Goal: Navigation & Orientation: Find specific page/section

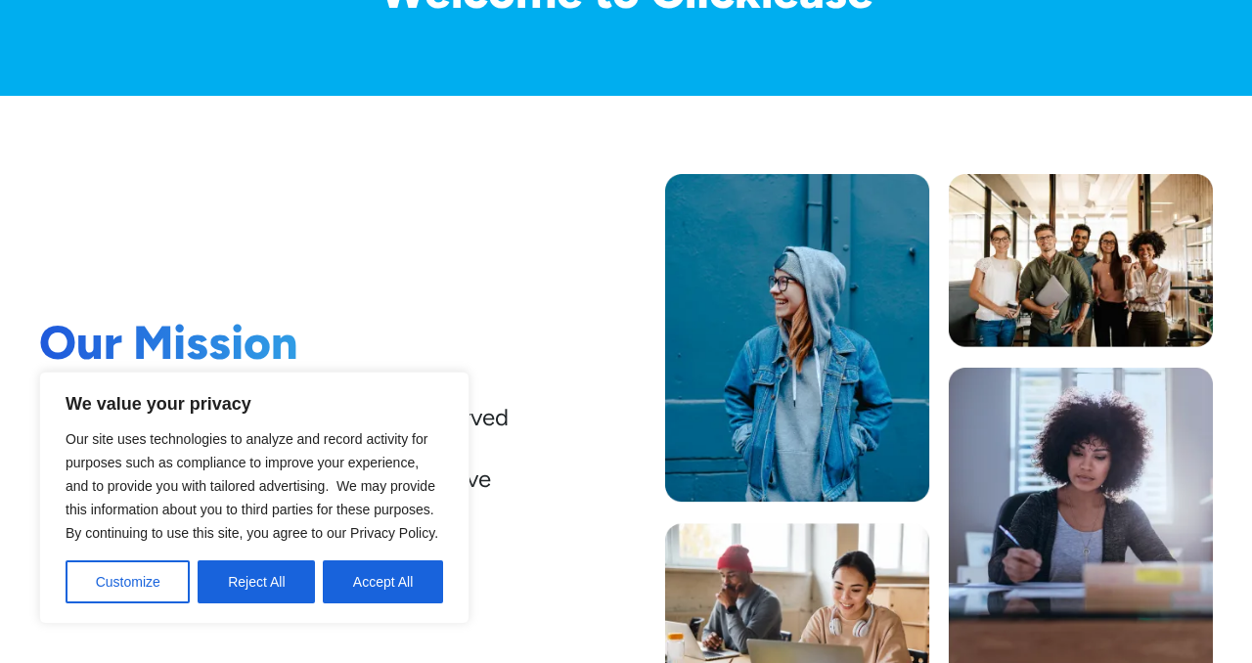
scroll to position [247, 0]
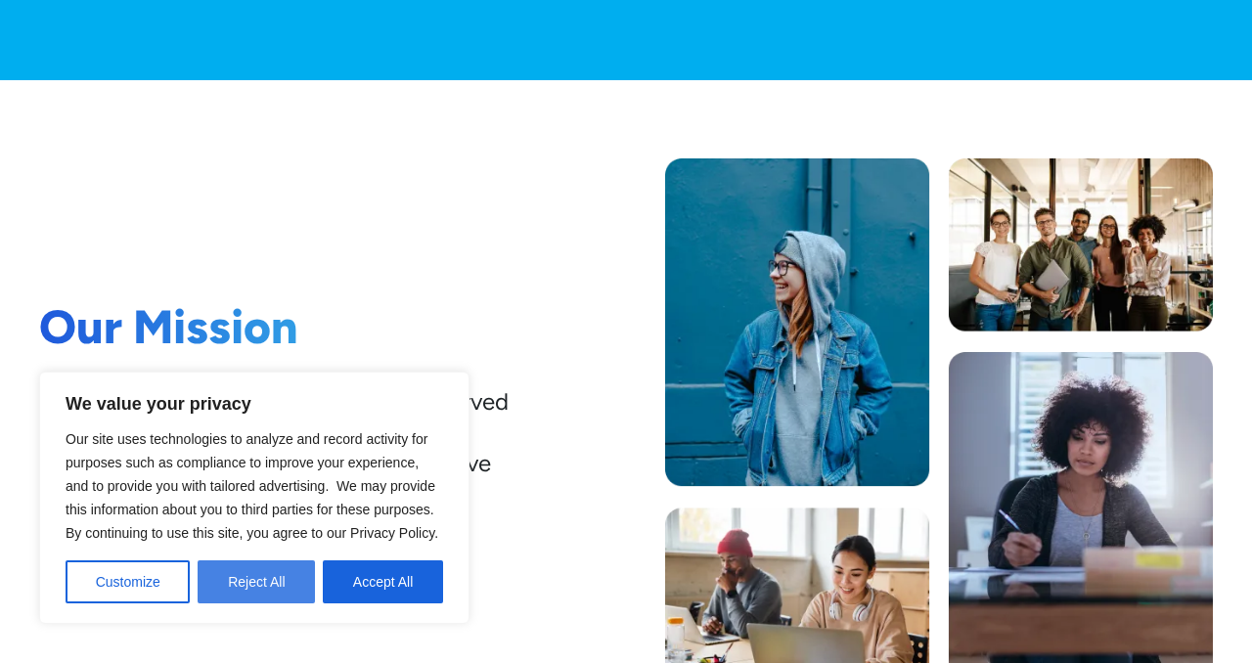
click at [255, 584] on button "Reject All" at bounding box center [256, 582] width 117 height 43
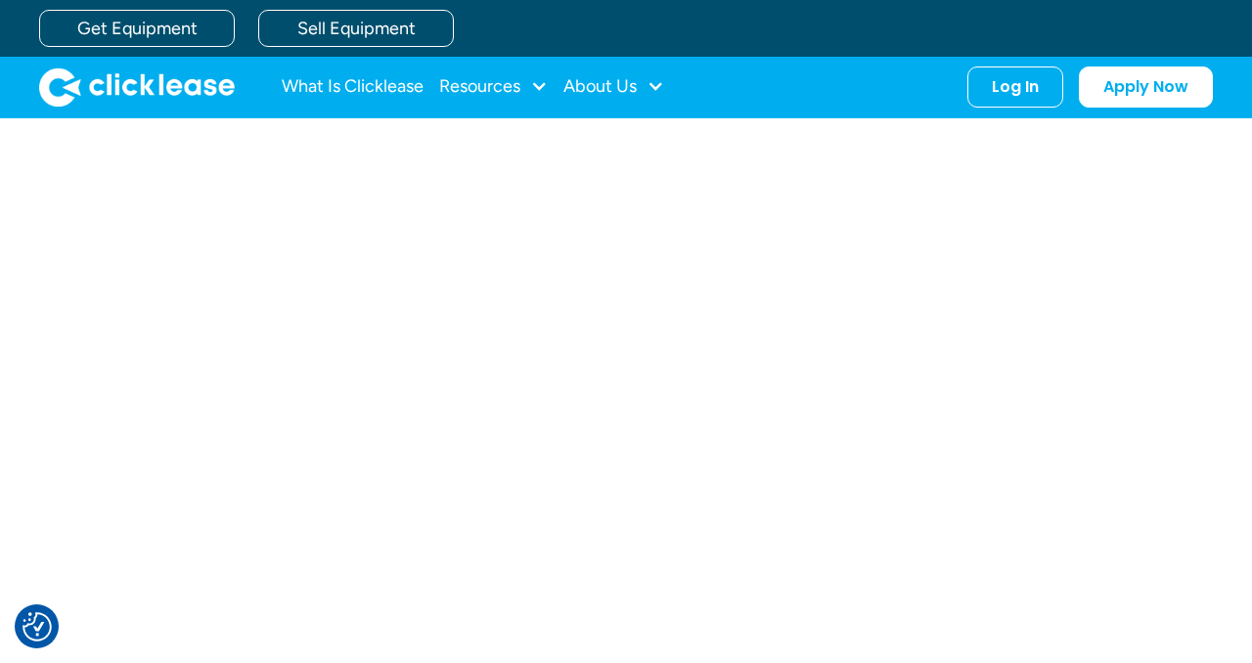
scroll to position [0, 0]
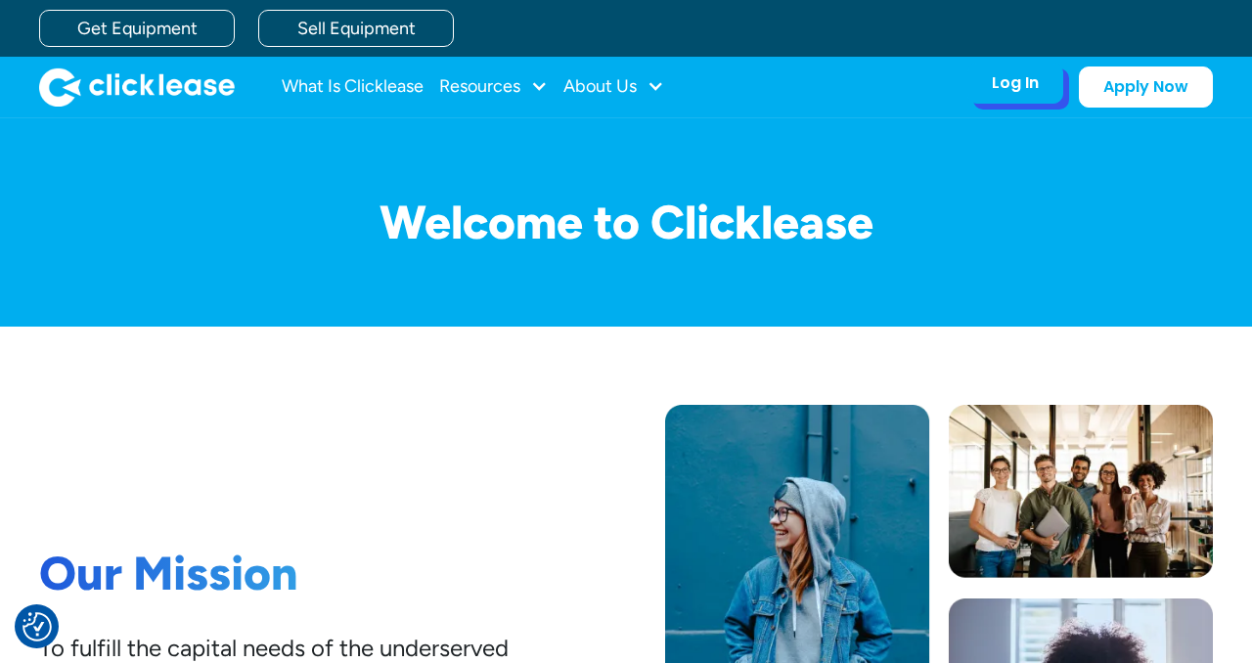
click at [1042, 86] on div "Log In Account login I use Clicklease to get my equipment Partner Portal I offe…" at bounding box center [1016, 83] width 96 height 41
click at [1028, 86] on div "Log In" at bounding box center [1015, 83] width 47 height 20
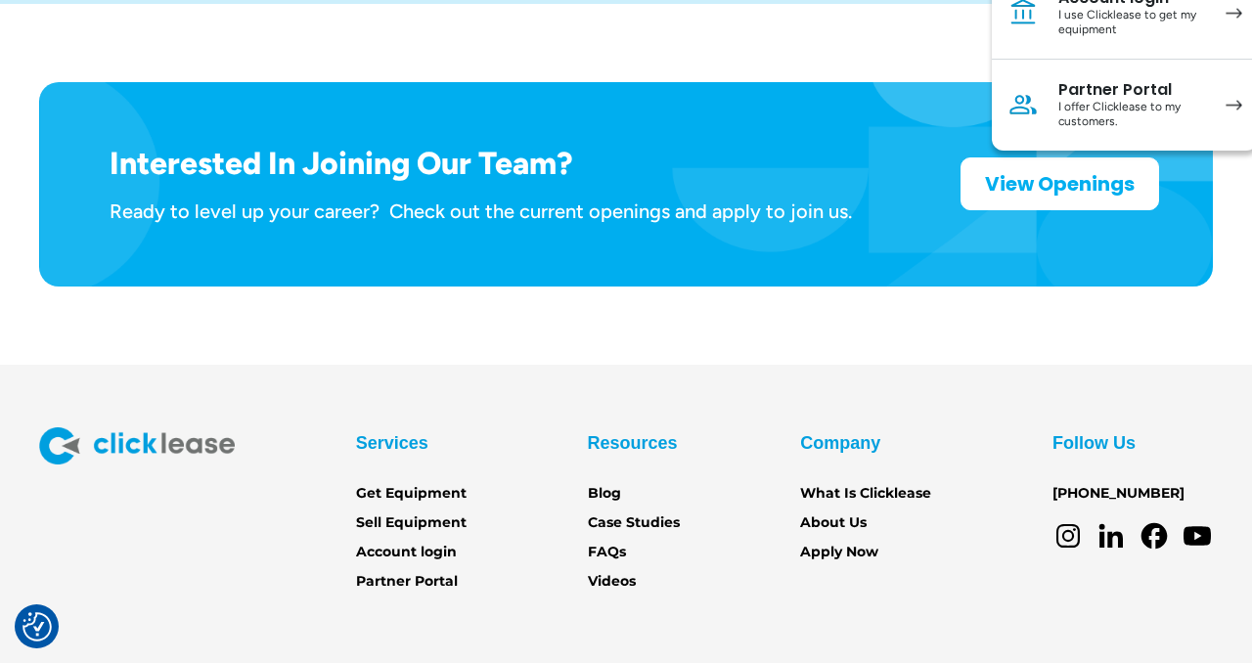
scroll to position [3164, 0]
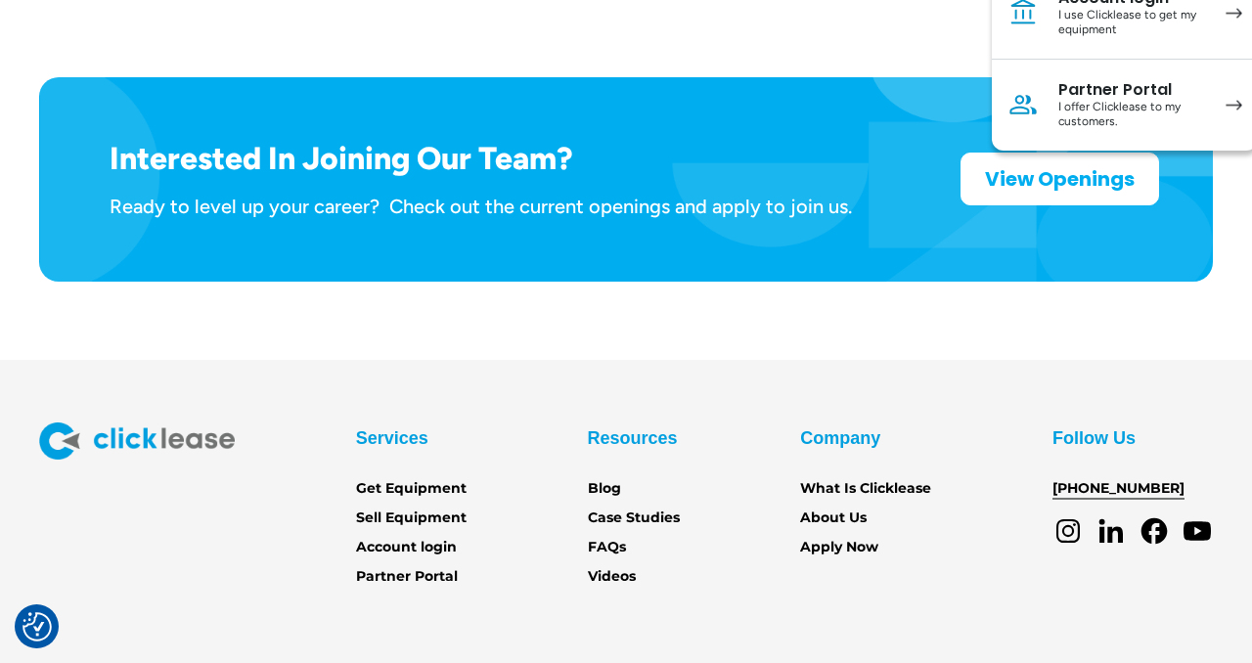
click at [1090, 478] on link "[PHONE_NUMBER]" at bounding box center [1119, 489] width 132 height 22
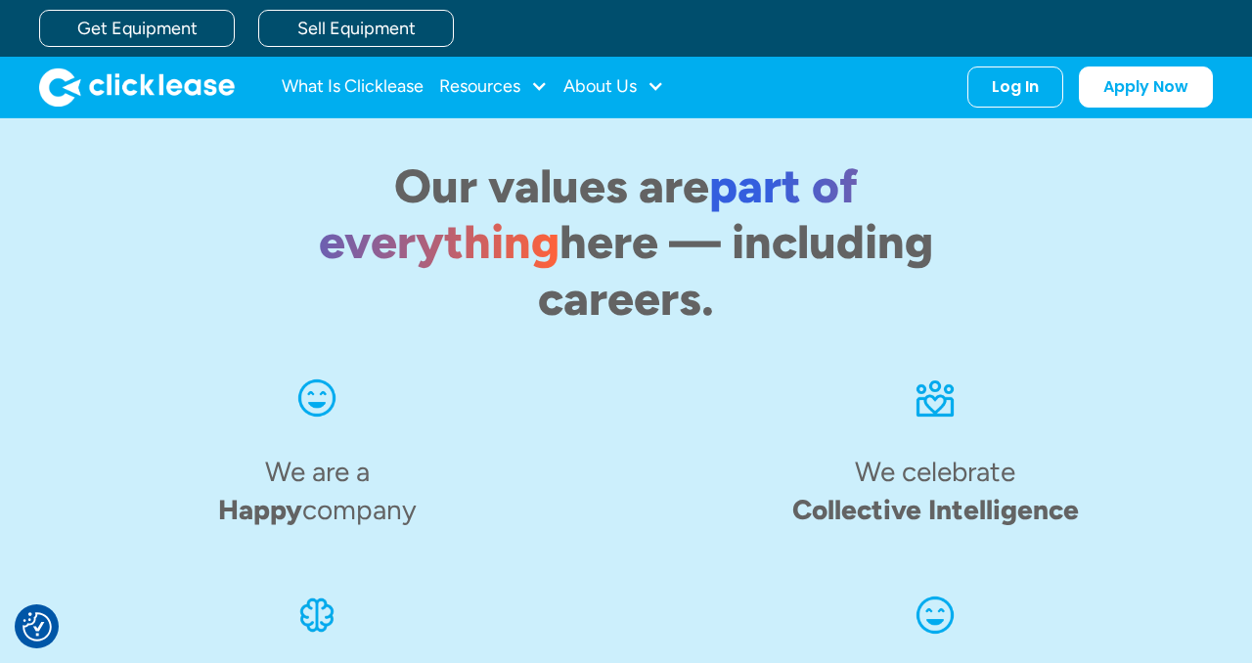
scroll to position [2279, 0]
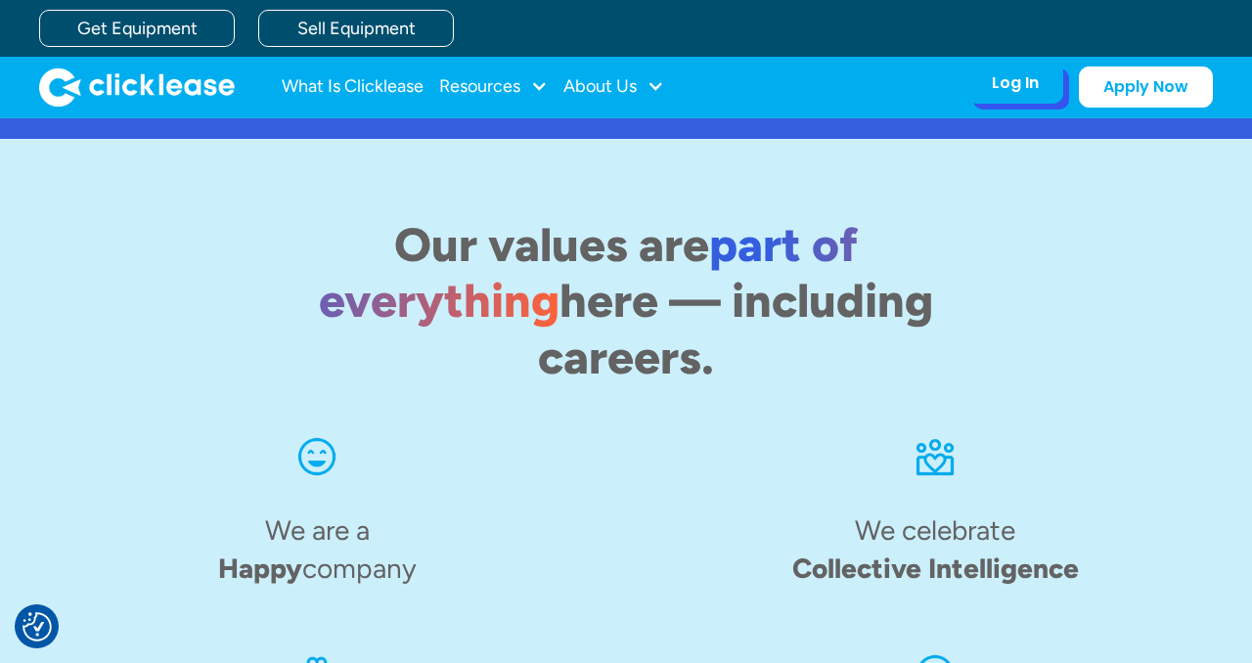
click at [1015, 94] on div "Log In Account login I use Clicklease to get my equipment Partner Portal I offe…" at bounding box center [1016, 83] width 96 height 41
click at [1035, 100] on div "Log In Account login I use Clicklease to get my equipment Partner Portal I offe…" at bounding box center [1016, 83] width 96 height 41
click at [1029, 97] on div "Log In Account login I use Clicklease to get my equipment Partner Portal I offe…" at bounding box center [1016, 83] width 96 height 41
click at [1029, 95] on div "Log In Account login I use Clicklease to get my equipment Partner Portal I offe…" at bounding box center [1016, 83] width 96 height 41
click at [1006, 93] on div "Log In Account login I use Clicklease to get my equipment Partner Portal I offe…" at bounding box center [1016, 83] width 96 height 41
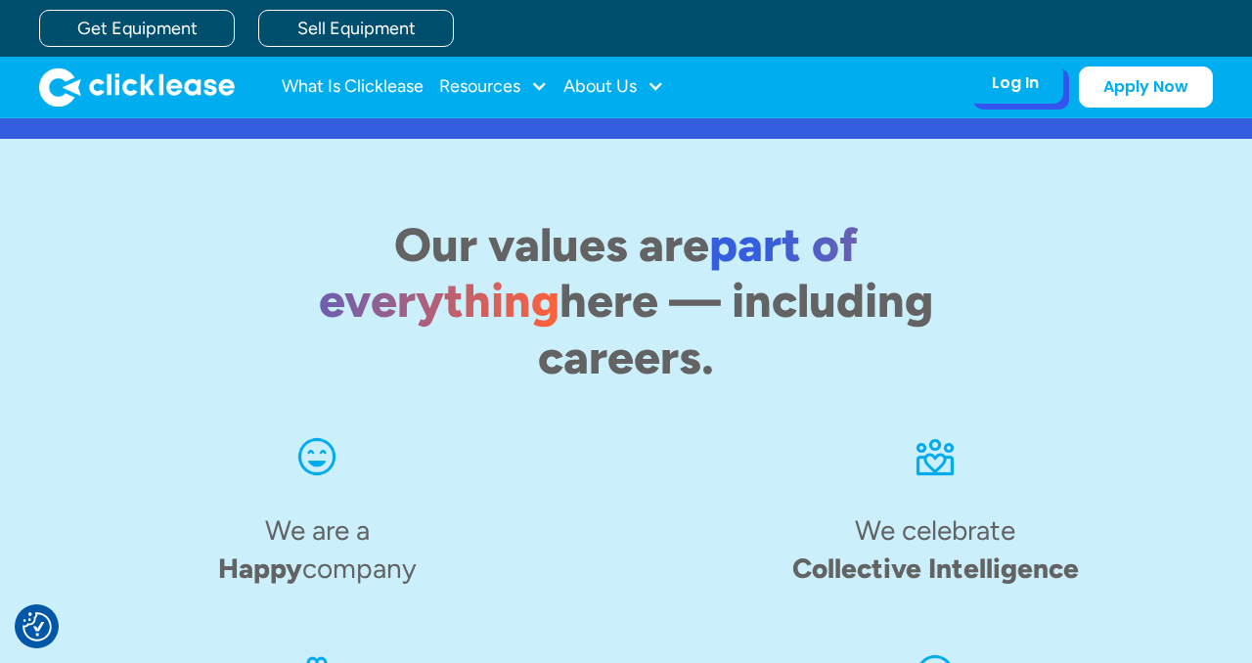
click at [1006, 92] on div "Log In" at bounding box center [1015, 83] width 47 height 20
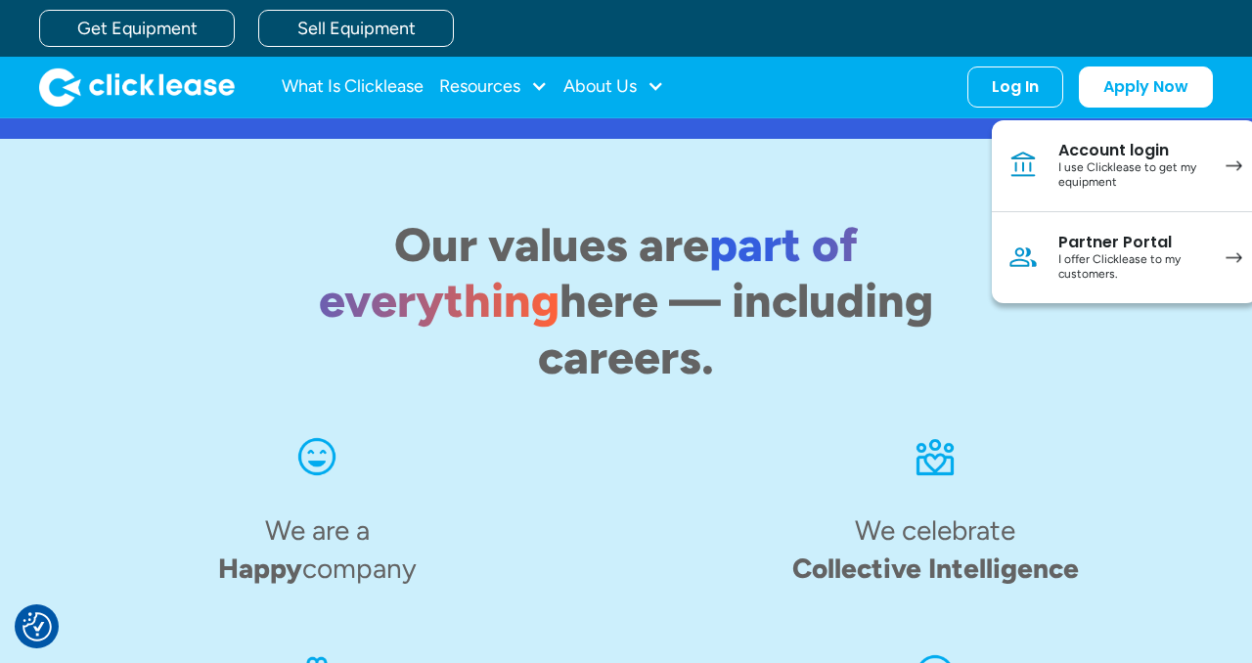
click at [900, 143] on div "Our values are part of everything here — including careers. We are a Happy comp…" at bounding box center [626, 511] width 1174 height 745
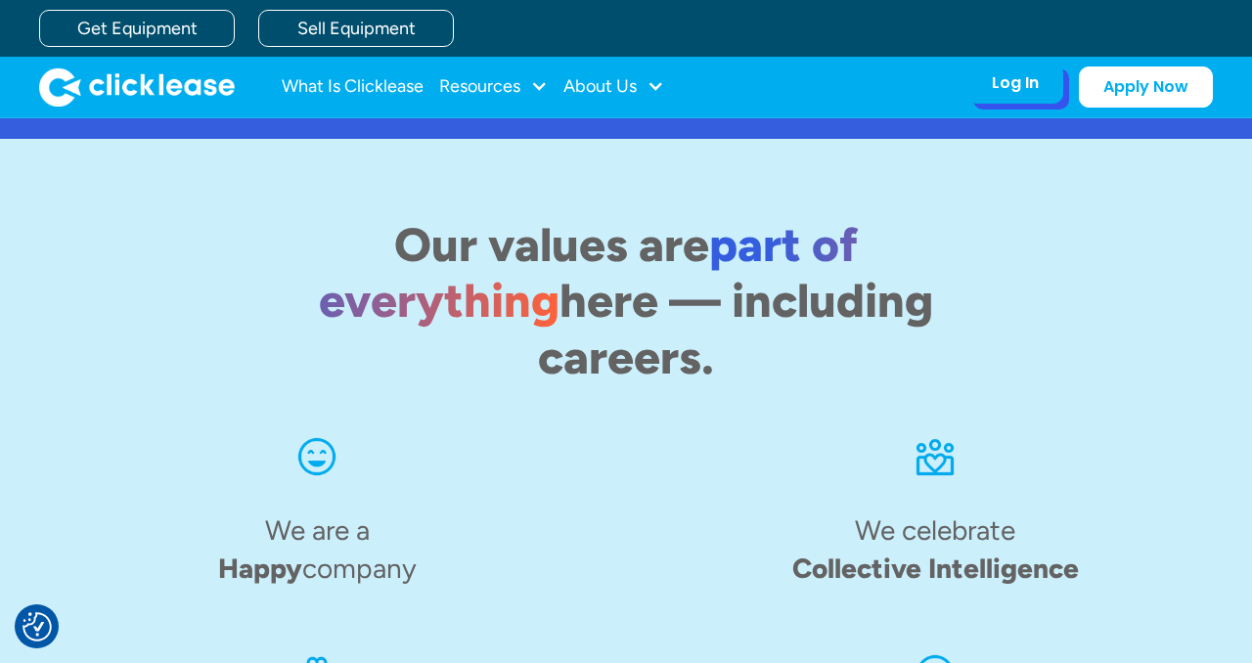
click at [1046, 86] on div "Log In Account login I use Clicklease to get my equipment Partner Portal I offe…" at bounding box center [1016, 83] width 96 height 41
click at [1014, 76] on div "Log In" at bounding box center [1015, 83] width 47 height 20
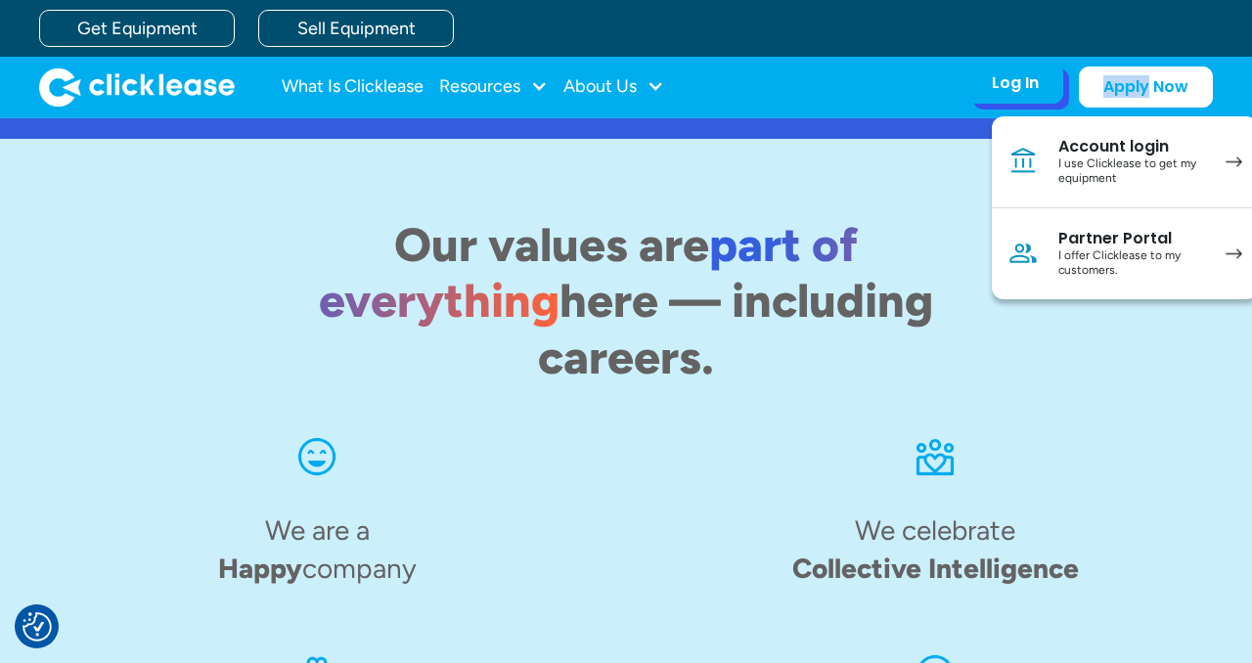
click at [1014, 76] on div "Log In" at bounding box center [1015, 83] width 47 height 20
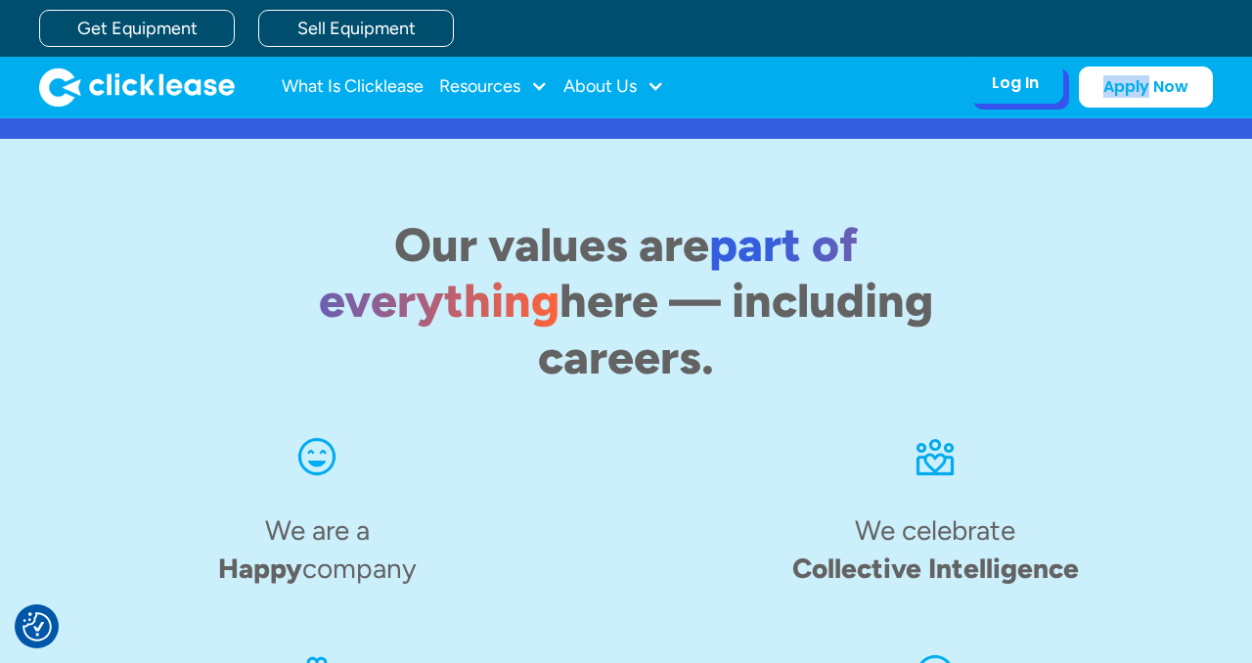
click at [1014, 76] on div "Log In" at bounding box center [1015, 83] width 47 height 20
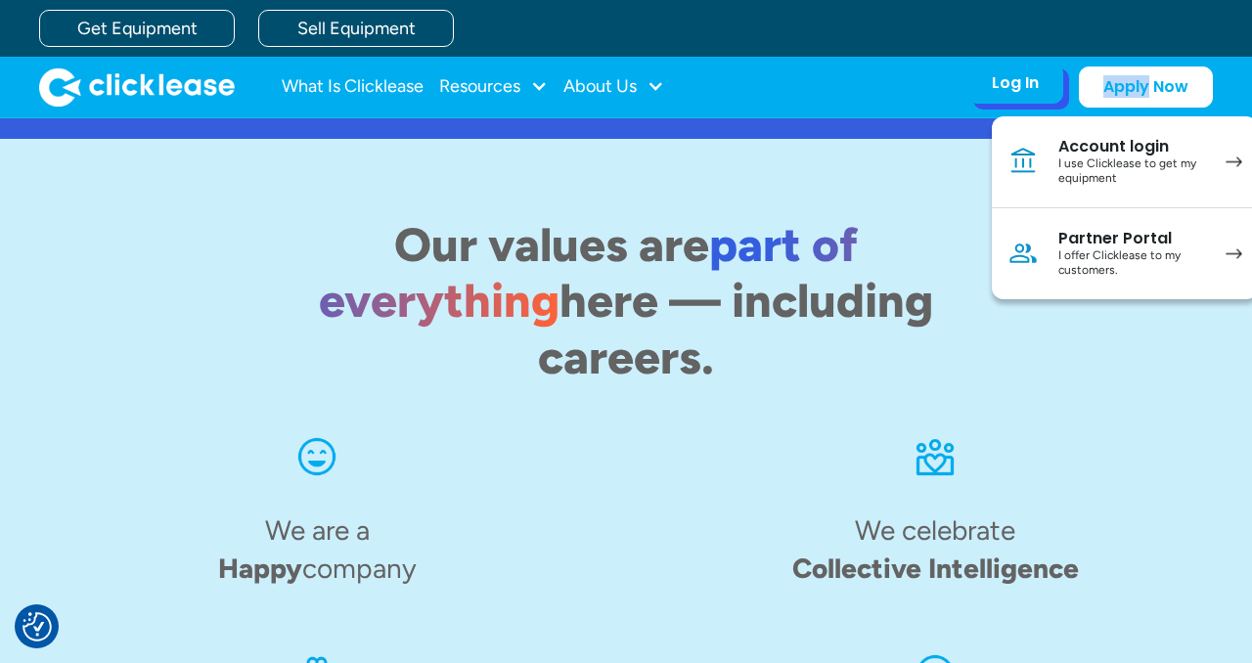
click at [1099, 180] on div "I use Clicklease to get my equipment" at bounding box center [1133, 172] width 148 height 30
